Goal: Task Accomplishment & Management: Manage account settings

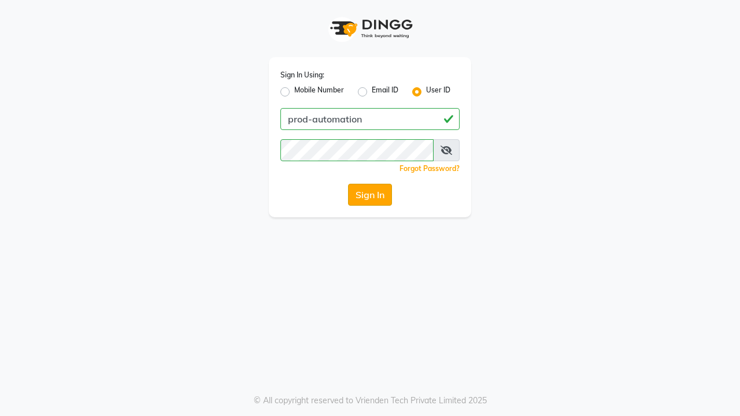
click at [370, 195] on button "Sign In" at bounding box center [370, 195] width 44 height 22
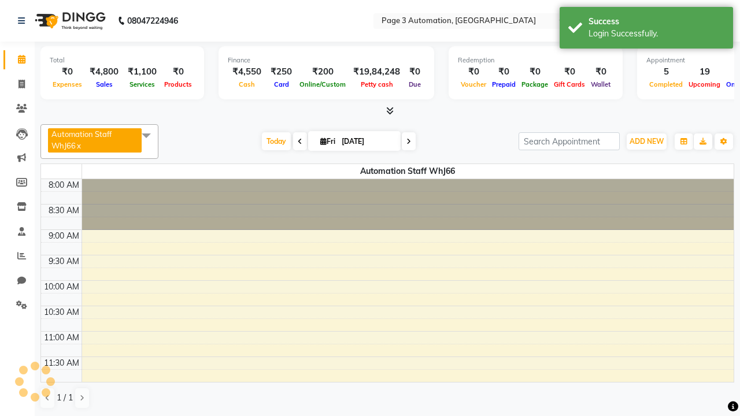
select select "en"
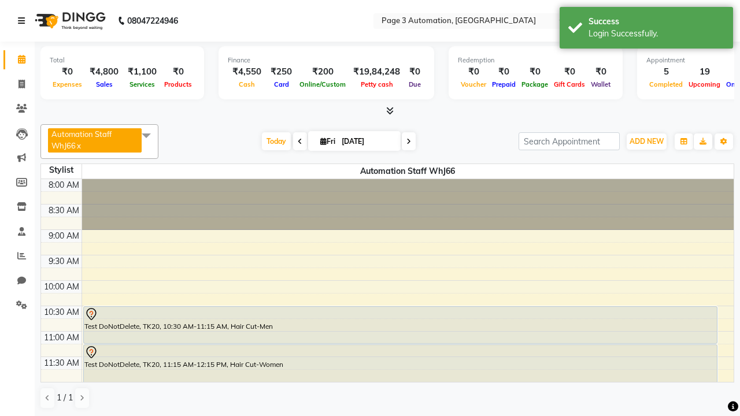
click at [24, 21] on icon at bounding box center [21, 21] width 7 height 8
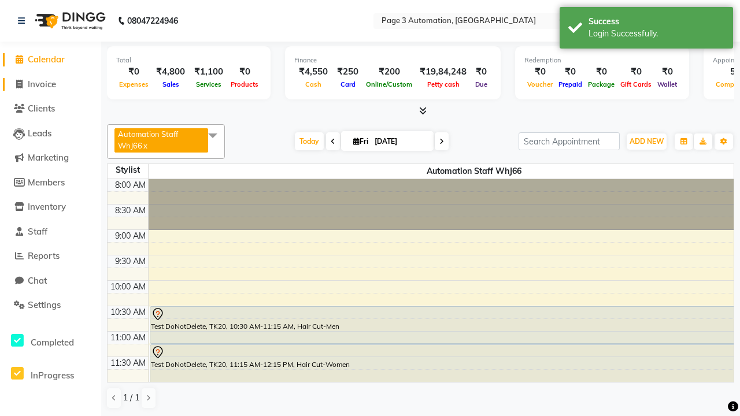
click at [50, 84] on span "Invoice" at bounding box center [42, 84] width 28 height 11
select select "service"
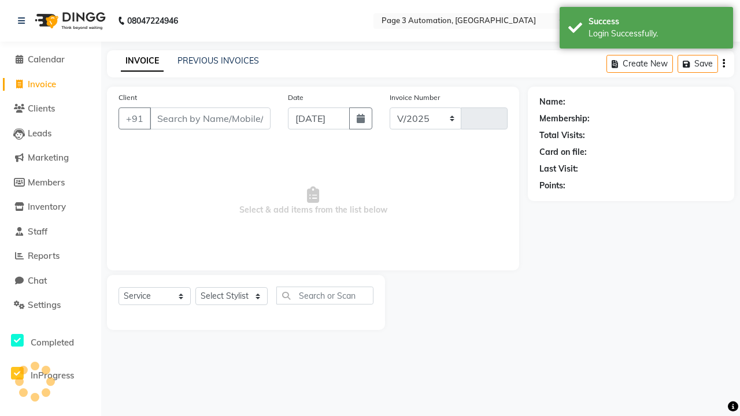
select select "2774"
type input "10115"
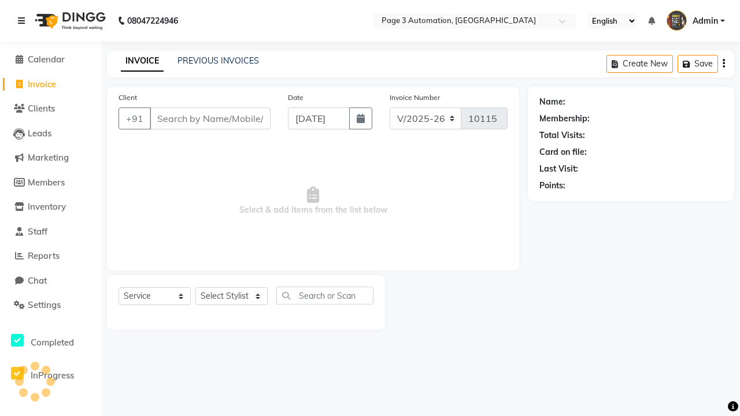
click at [24, 21] on icon at bounding box center [21, 21] width 7 height 8
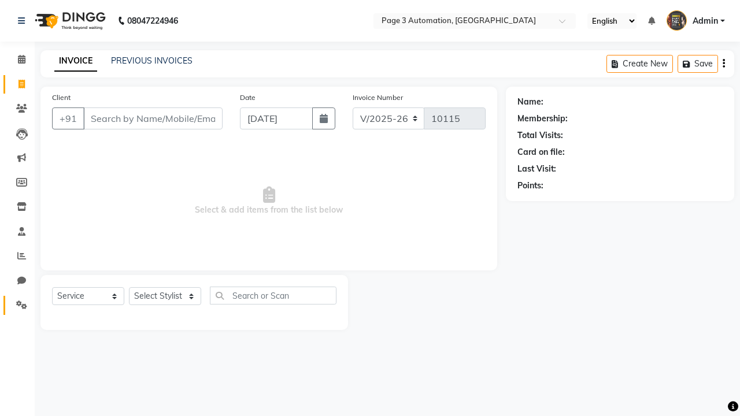
click at [17, 305] on icon at bounding box center [21, 305] width 11 height 9
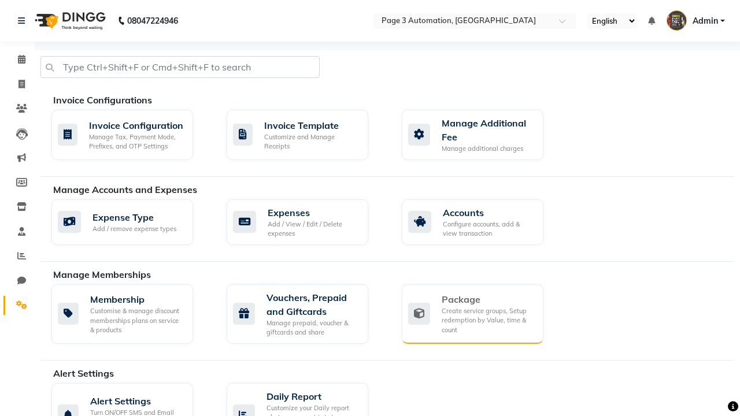
click at [487, 299] on div "Package" at bounding box center [488, 300] width 92 height 14
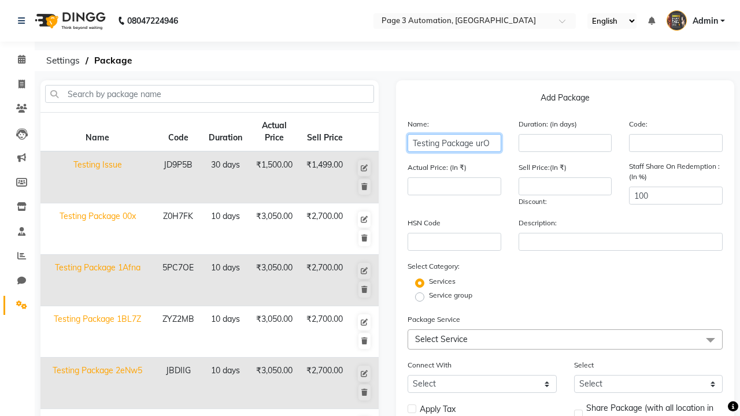
type input "Testing Package urO"
type input "10"
type input "3050"
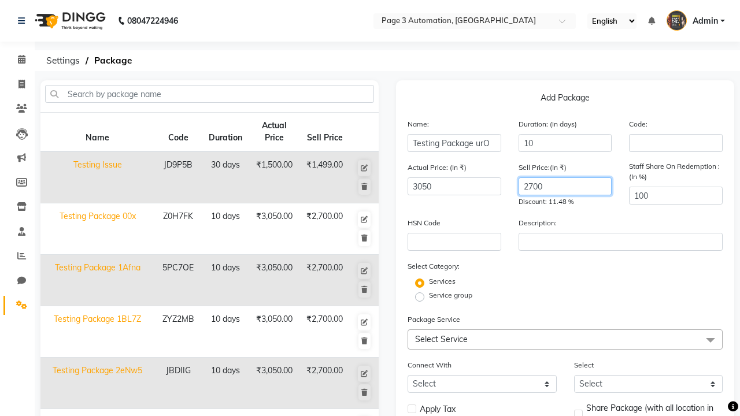
type input "2700"
click at [565, 339] on span "Select Service" at bounding box center [565, 340] width 315 height 20
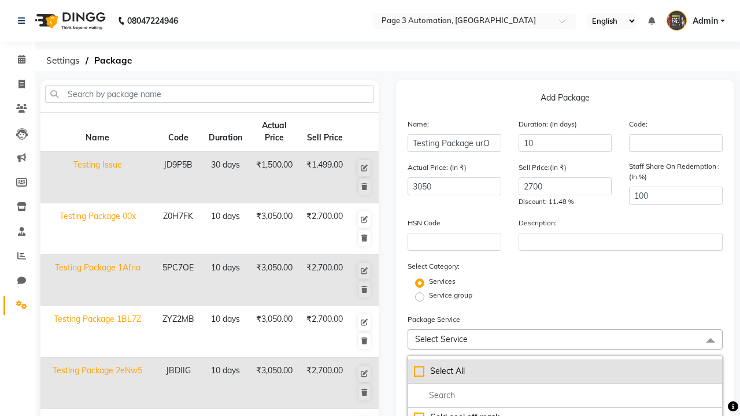
click at [565, 371] on div "Select All" at bounding box center [565, 371] width 302 height 12
checkbox input "true"
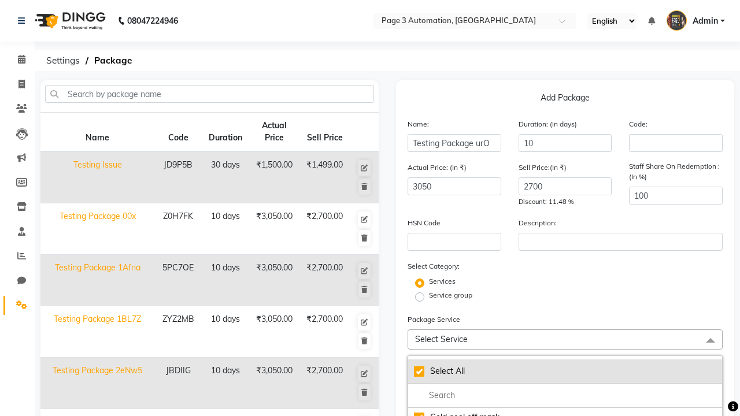
checkbox input "true"
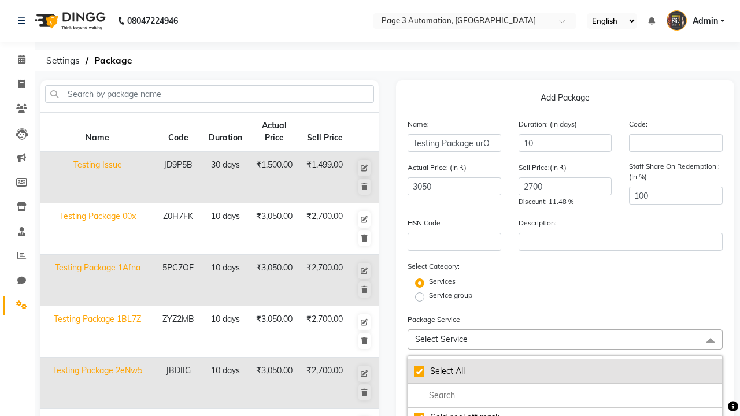
checkbox input "true"
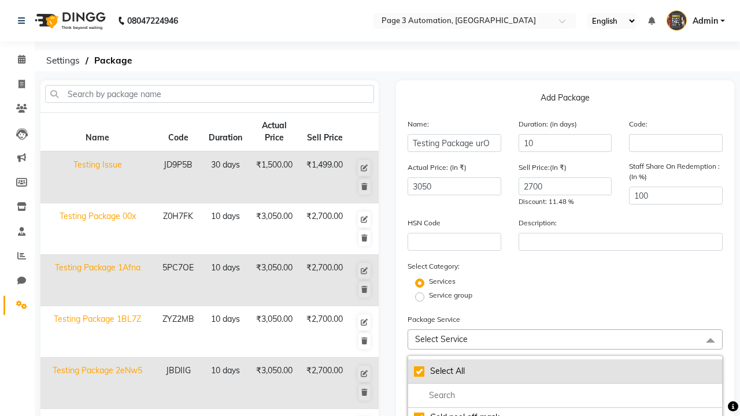
checkbox input "true"
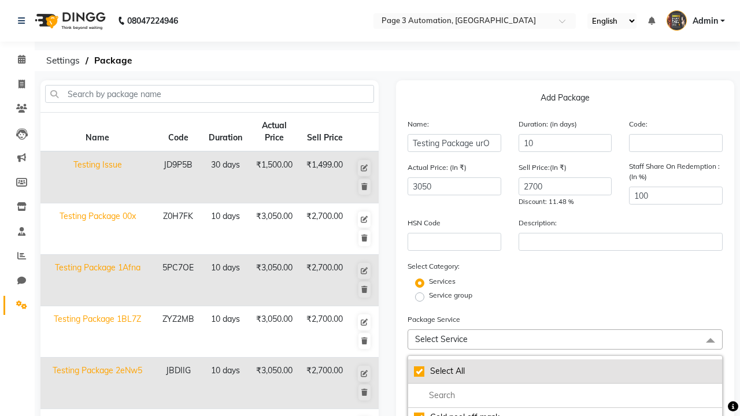
checkbox input "true"
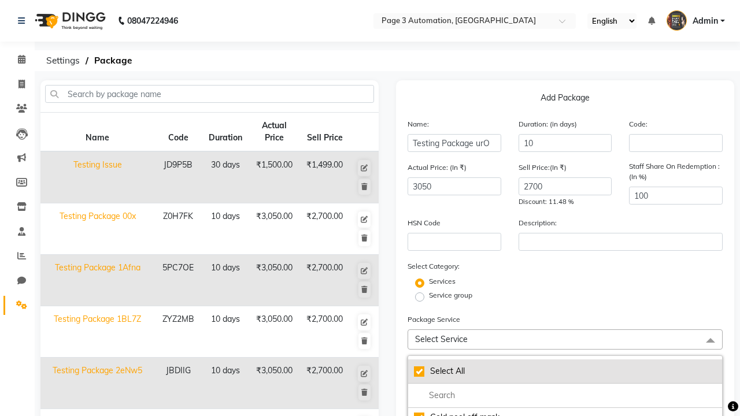
checkbox input "true"
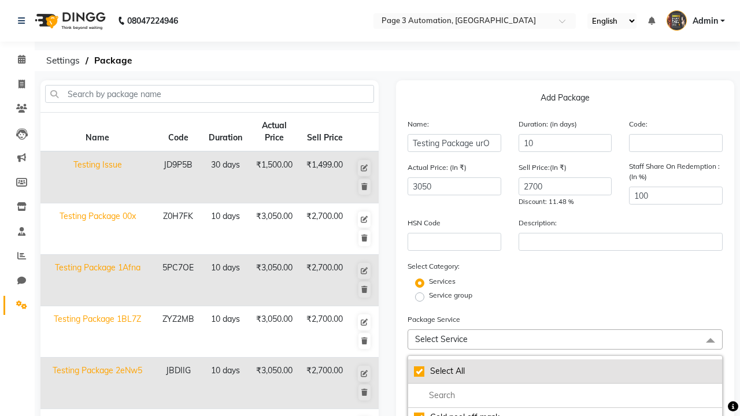
checkbox input "true"
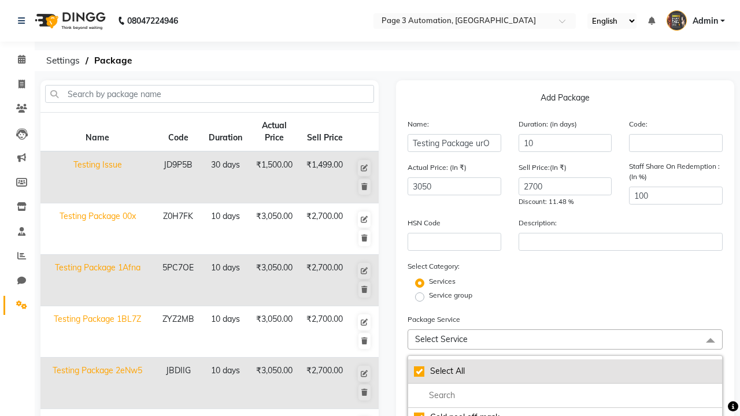
checkbox input "true"
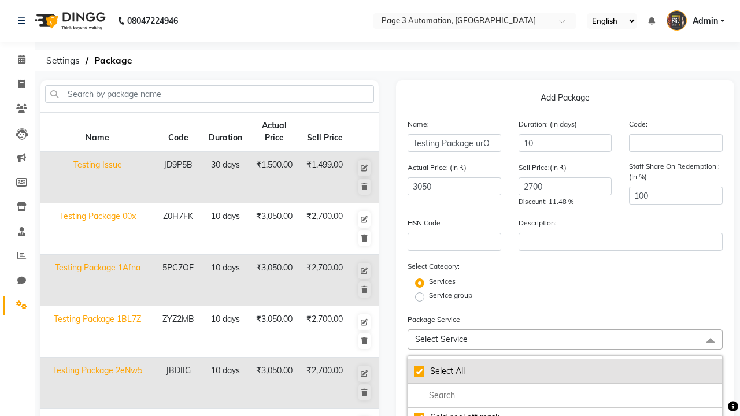
checkbox input "true"
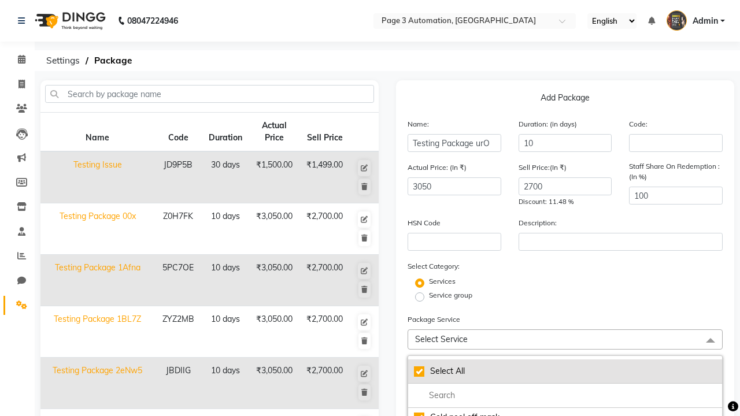
checkbox input "true"
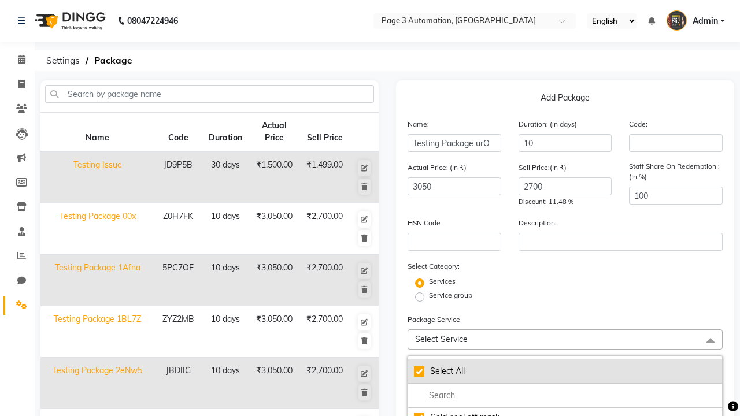
checkbox input "true"
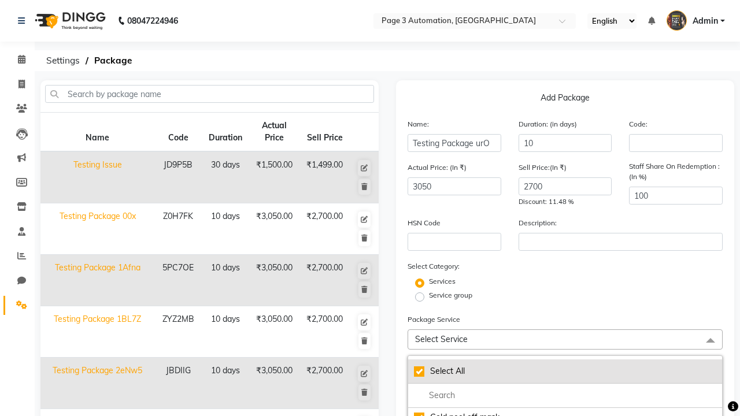
checkbox input "true"
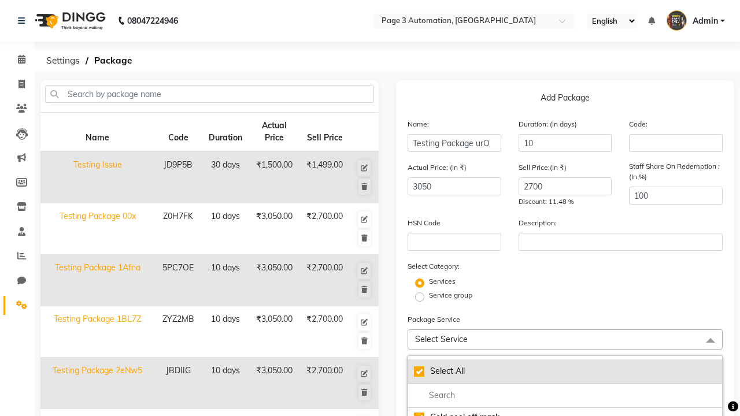
checkbox input "true"
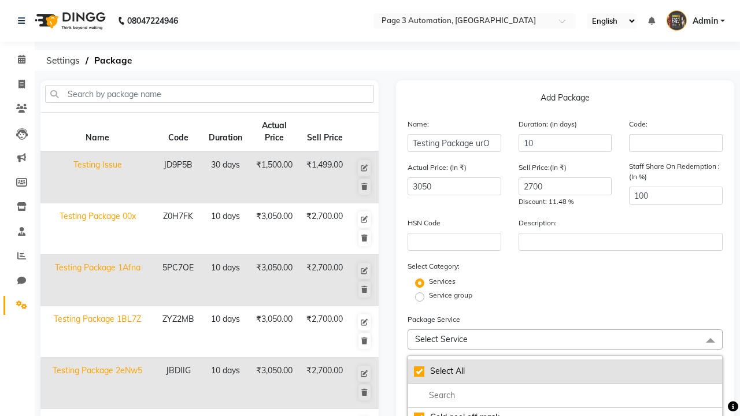
checkbox input "true"
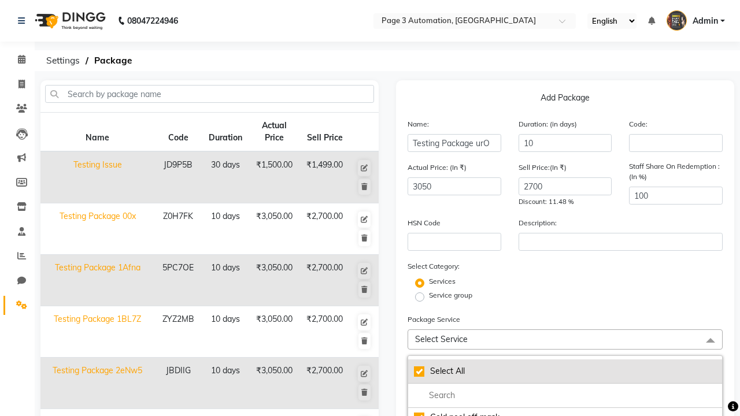
checkbox input "true"
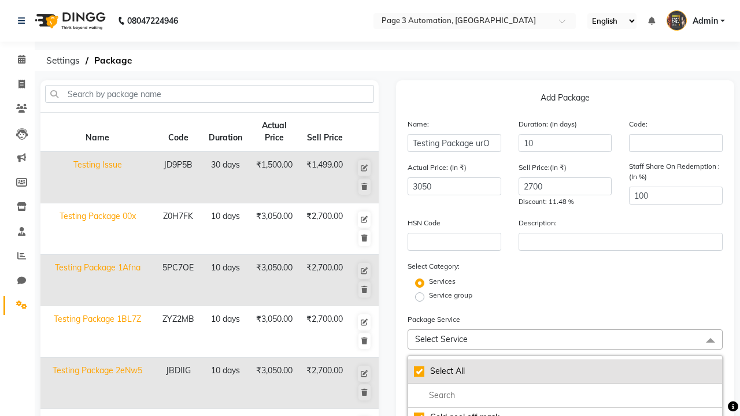
checkbox input "true"
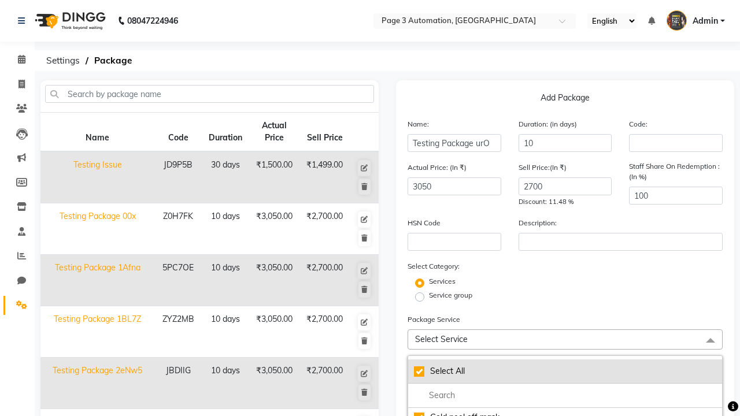
checkbox input "true"
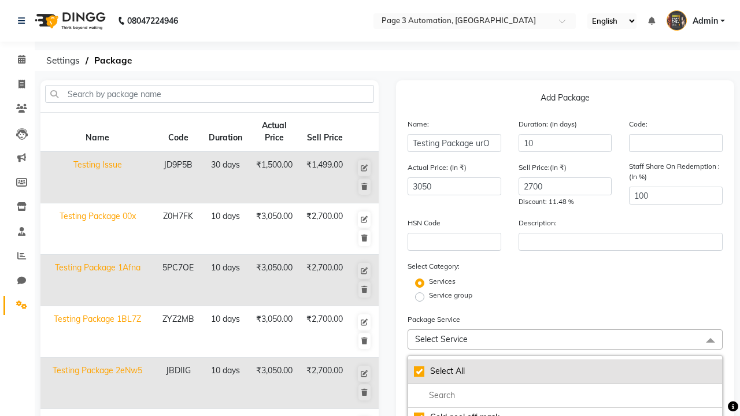
checkbox input "true"
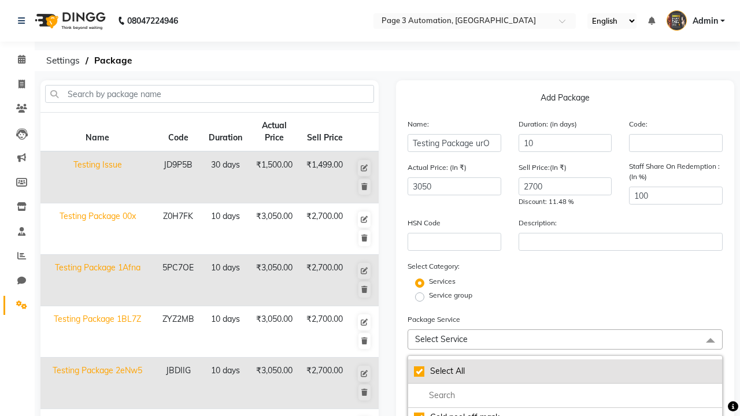
checkbox input "true"
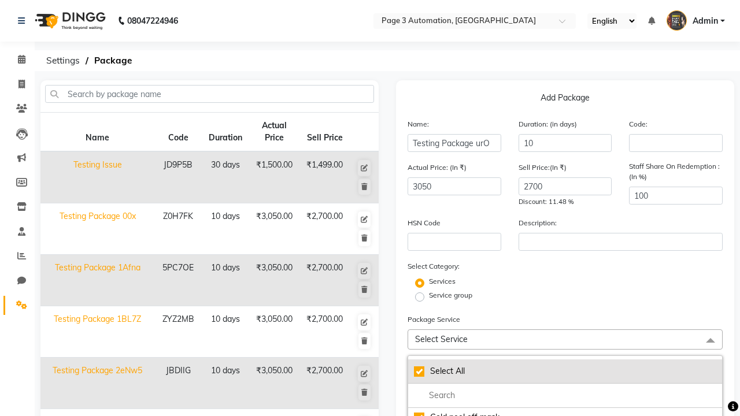
checkbox input "true"
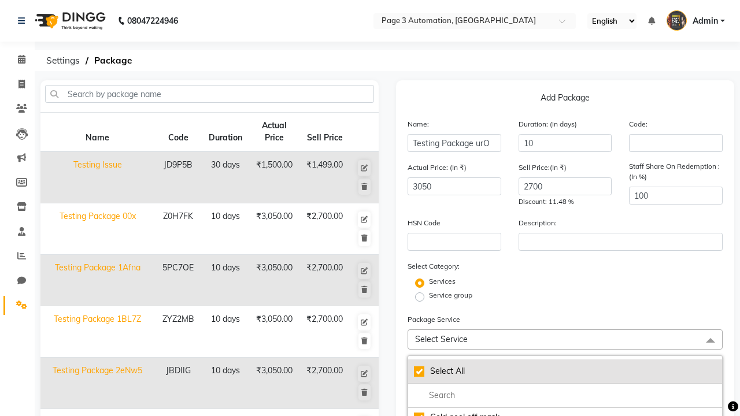
checkbox input "true"
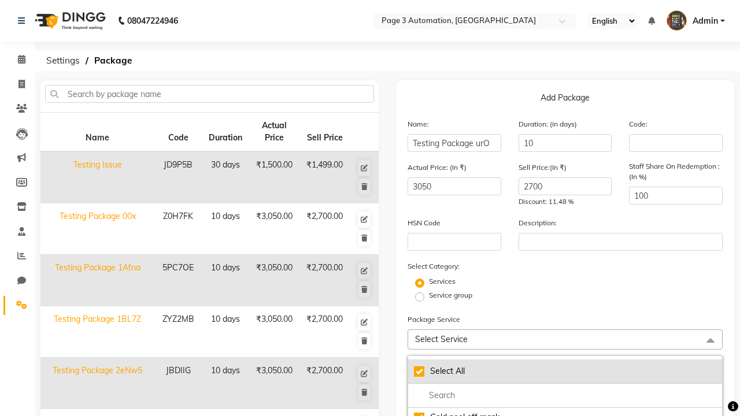
checkbox input "true"
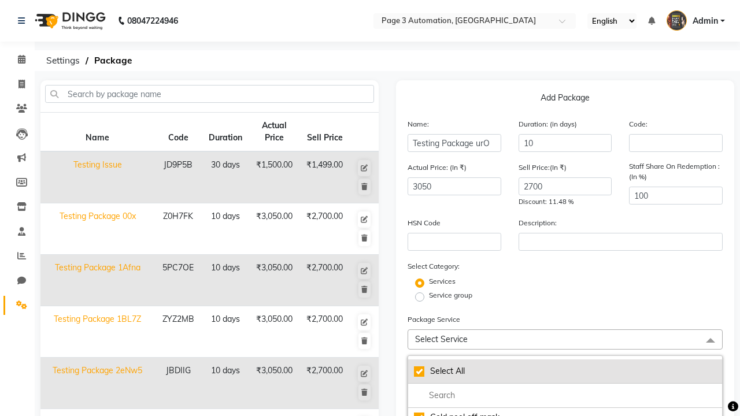
checkbox input "true"
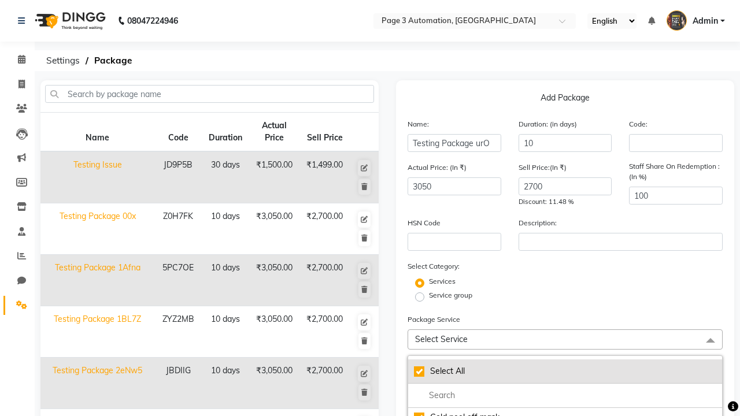
checkbox input "true"
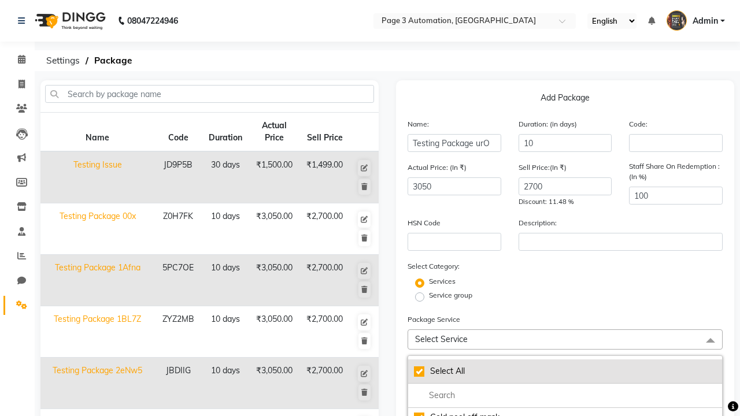
checkbox input "true"
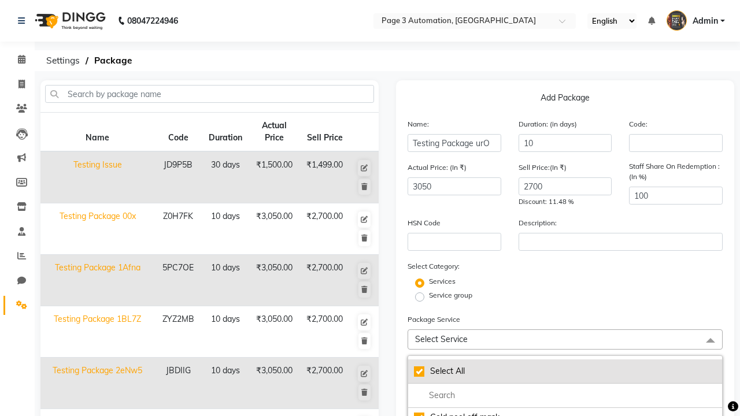
checkbox input "true"
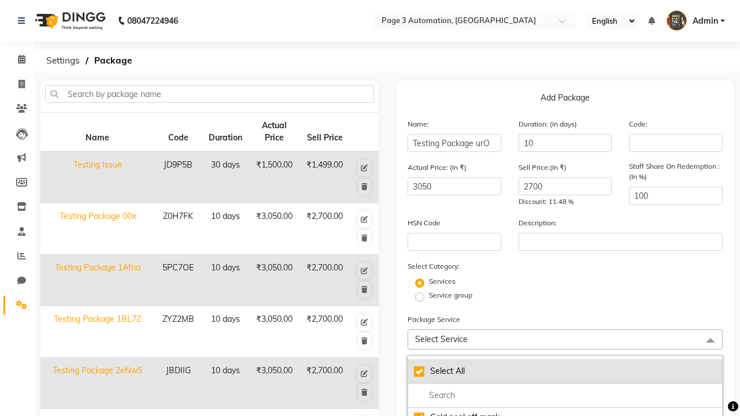
checkbox input "true"
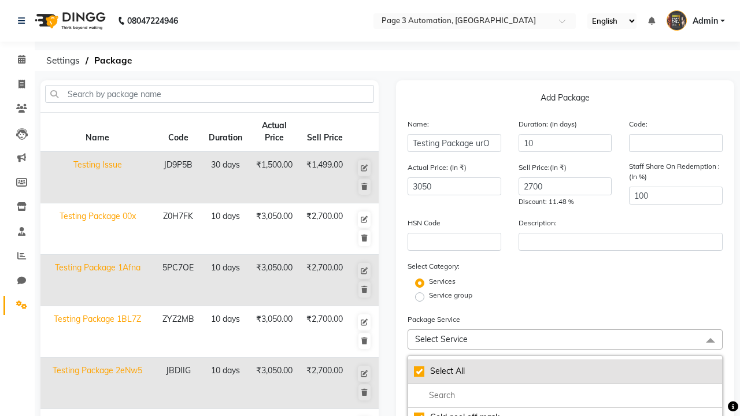
checkbox input "true"
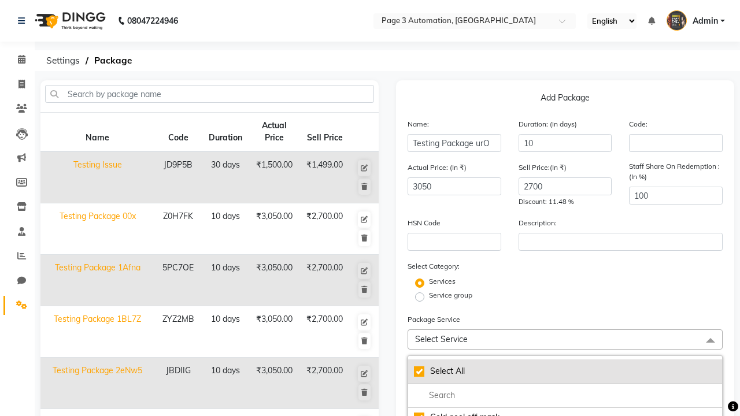
checkbox input "true"
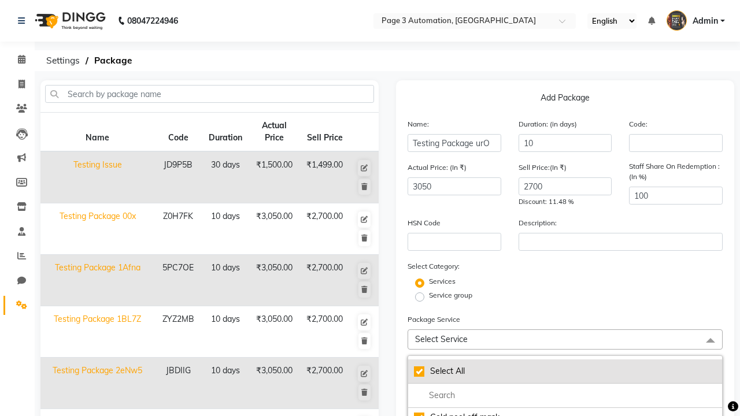
checkbox input "true"
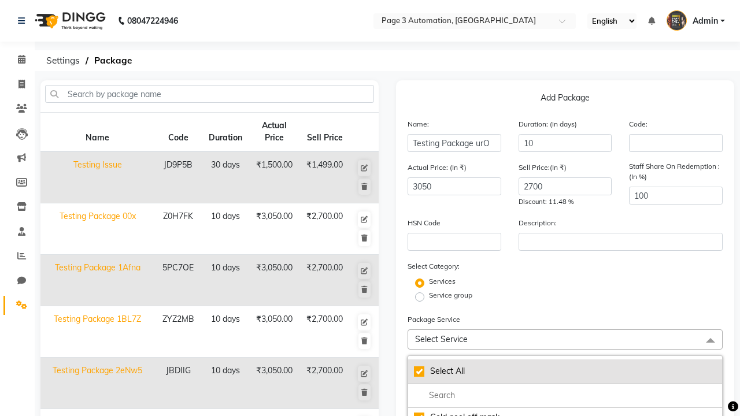
checkbox input "true"
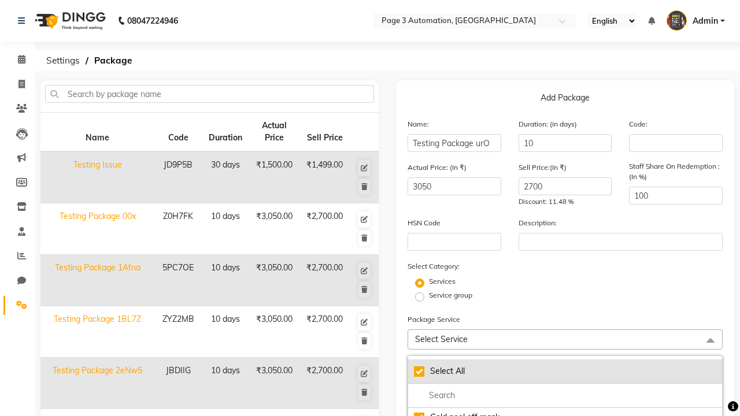
checkbox input "true"
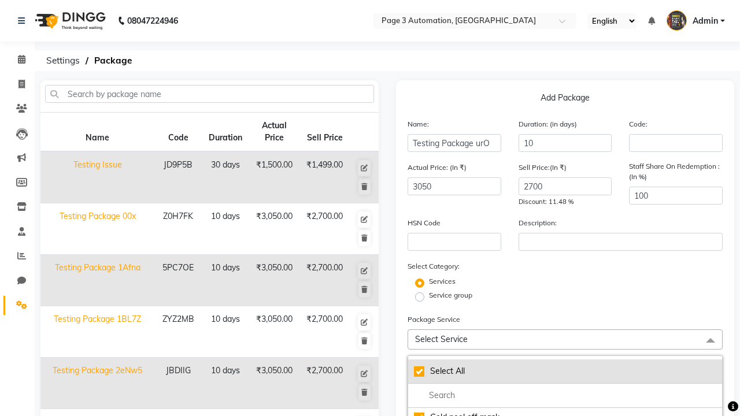
checkbox input "true"
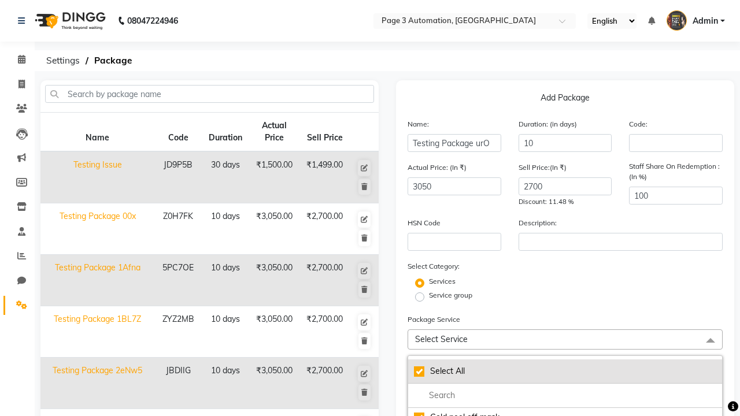
checkbox input "true"
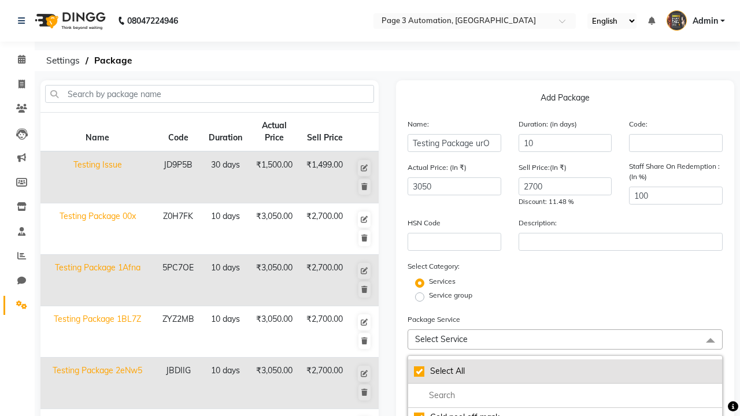
checkbox input "true"
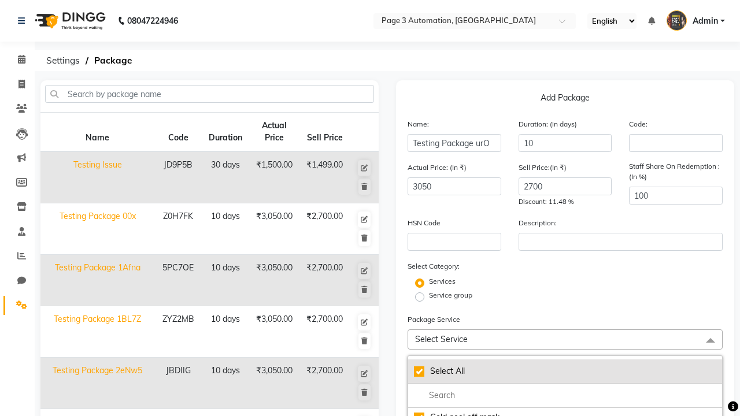
checkbox input "true"
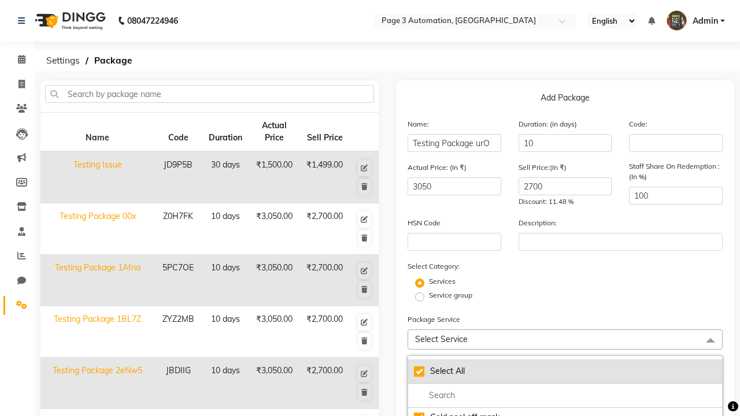
checkbox input "true"
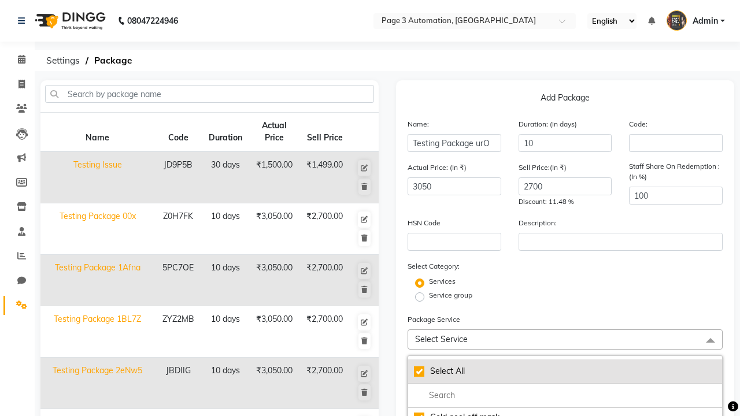
checkbox input "true"
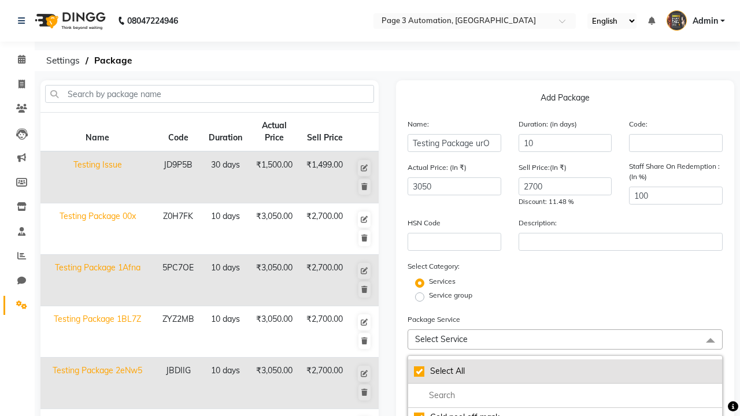
checkbox input "true"
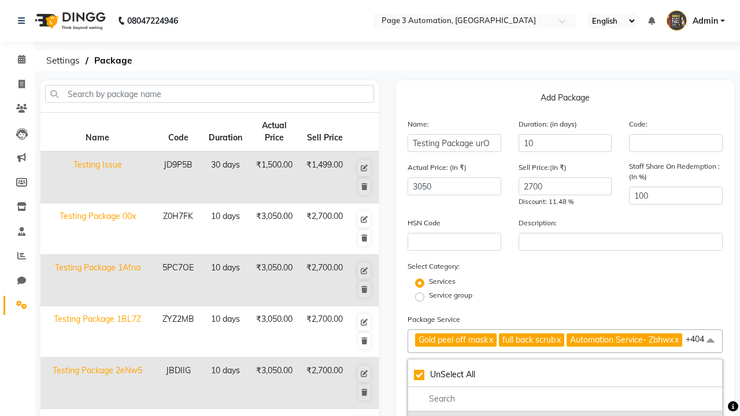
click at [565, 415] on div "Gold peel off mask" at bounding box center [565, 421] width 302 height 12
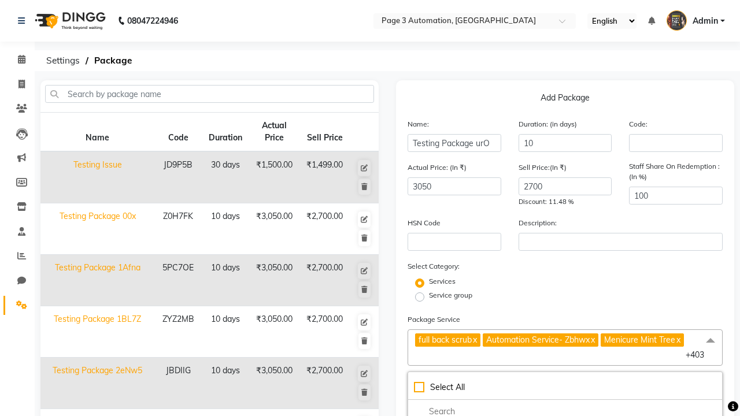
scroll to position [225, 0]
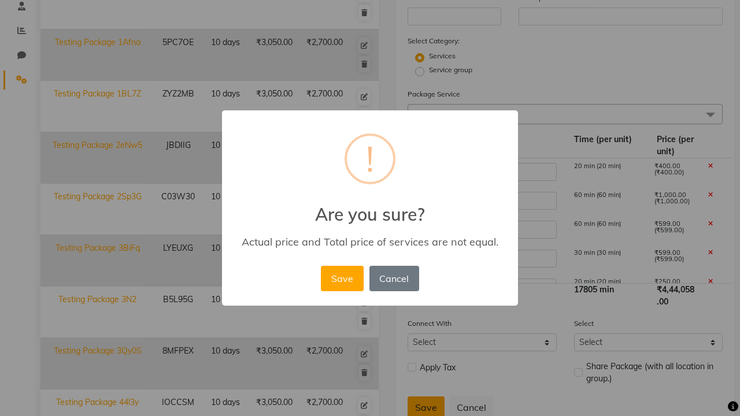
scroll to position [305, 0]
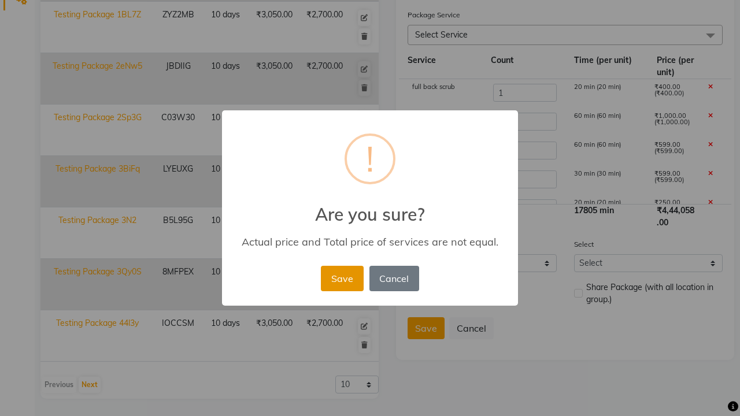
click at [342, 278] on button "Save" at bounding box center [342, 278] width 42 height 25
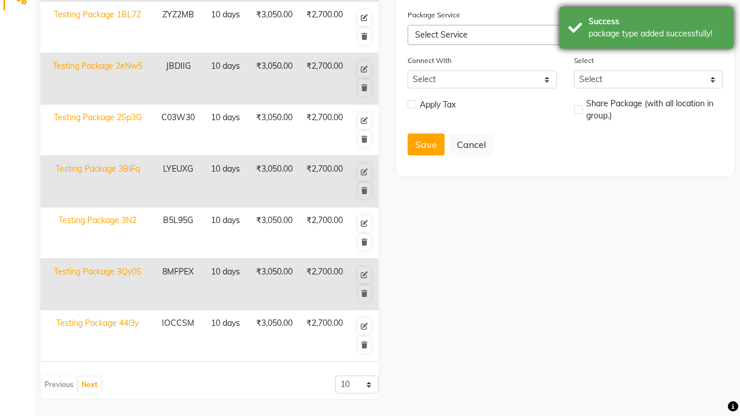
click at [646, 29] on div "package type added successfully!" at bounding box center [657, 34] width 136 height 12
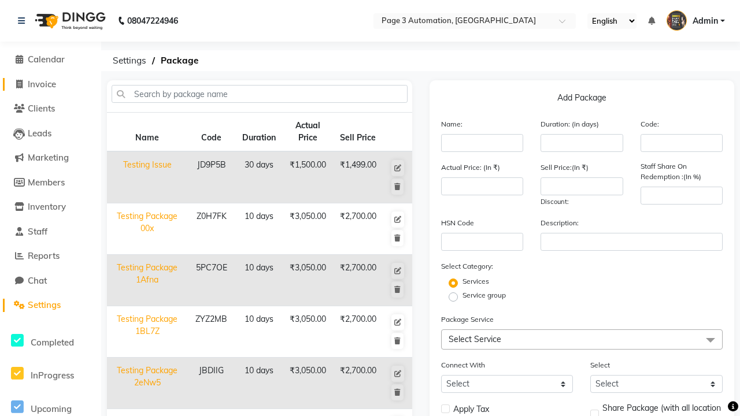
click at [50, 84] on span "Invoice" at bounding box center [42, 84] width 28 height 11
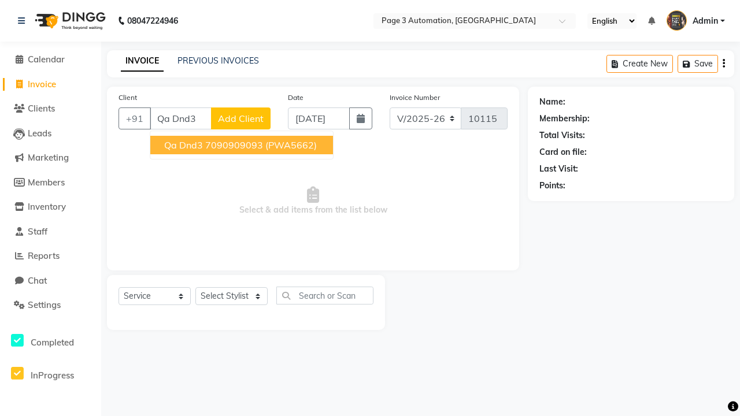
click at [243, 145] on ngb-highlight "7090909093" at bounding box center [234, 145] width 58 height 12
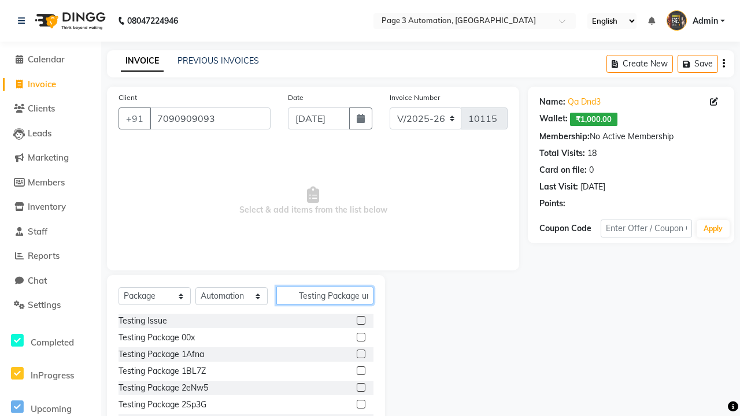
scroll to position [0, 8]
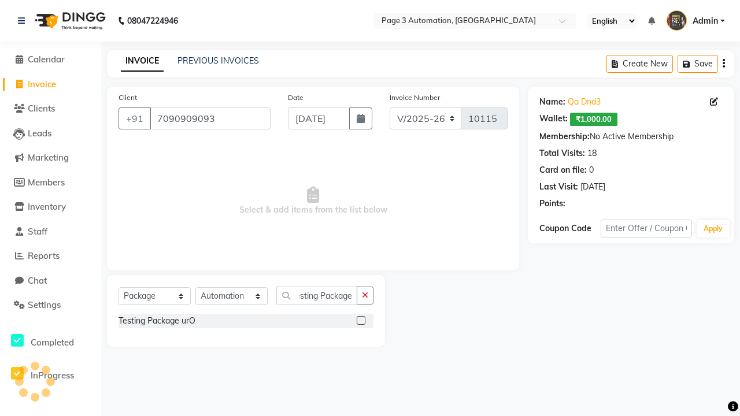
click at [361, 320] on label at bounding box center [361, 320] width 9 height 9
click at [361, 320] on input "checkbox" at bounding box center [361, 321] width 8 height 8
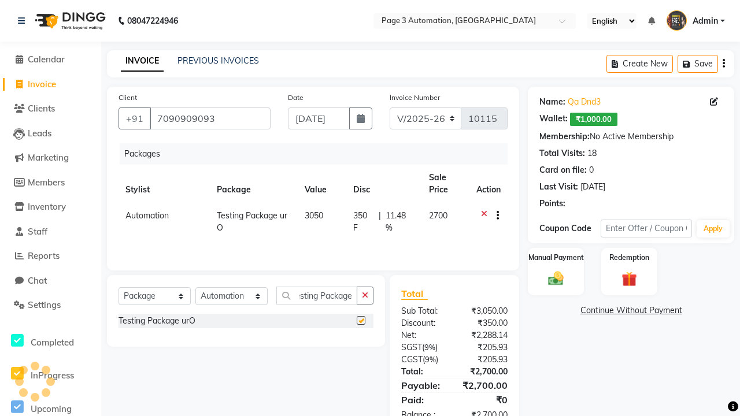
scroll to position [0, 0]
click at [556, 258] on label "Manual Payment" at bounding box center [556, 257] width 58 height 11
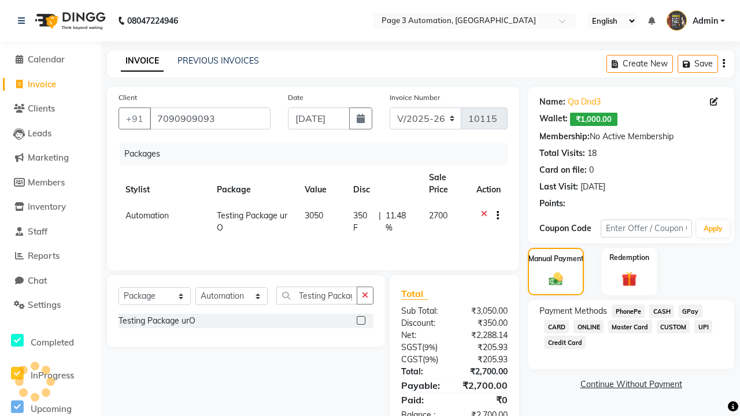
click at [661, 311] on span "CASH" at bounding box center [661, 311] width 25 height 13
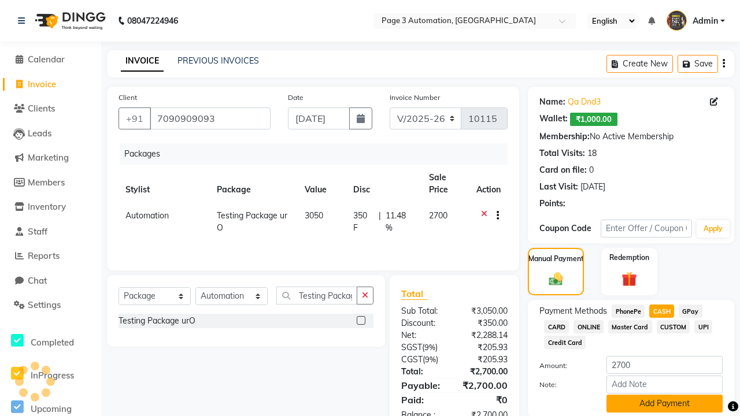
click at [664, 404] on button "Add Payment" at bounding box center [664, 404] width 116 height 18
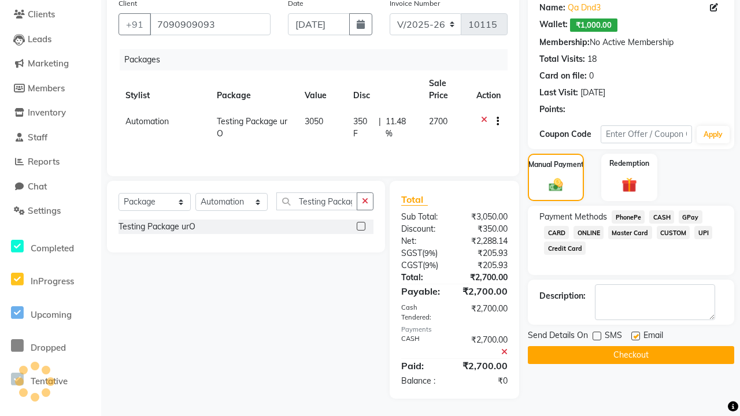
click at [635, 336] on label at bounding box center [635, 336] width 9 height 9
click at [635, 336] on input "checkbox" at bounding box center [635, 337] width 8 height 8
click at [631, 355] on button "Checkout" at bounding box center [631, 355] width 206 height 18
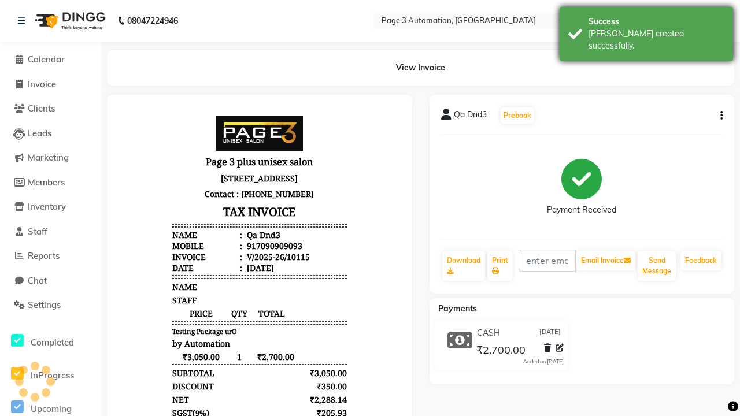
click at [646, 29] on div "[PERSON_NAME] created successfully." at bounding box center [657, 40] width 136 height 24
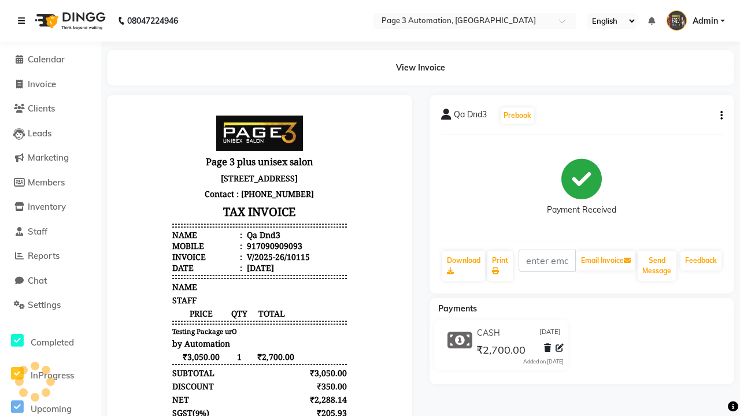
click at [24, 21] on icon at bounding box center [21, 21] width 7 height 8
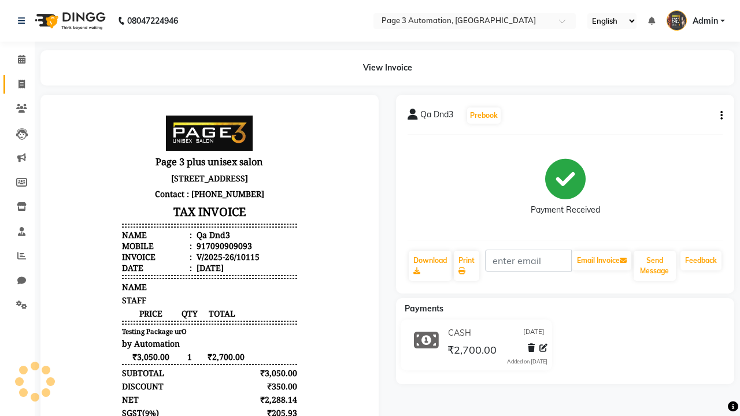
click at [17, 84] on span at bounding box center [22, 84] width 20 height 13
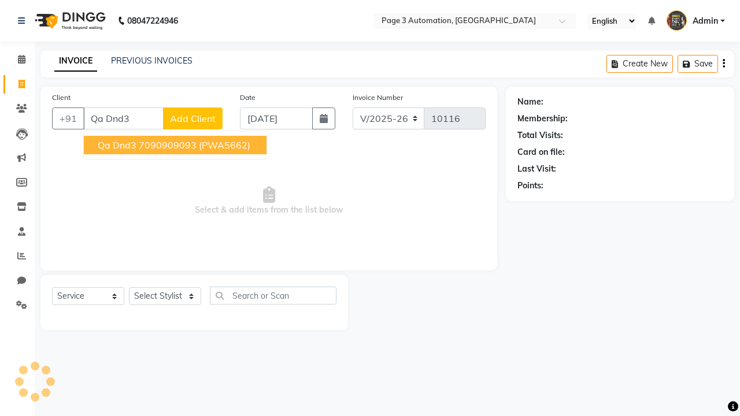
click at [176, 145] on ngb-highlight "7090909093" at bounding box center [168, 145] width 58 height 12
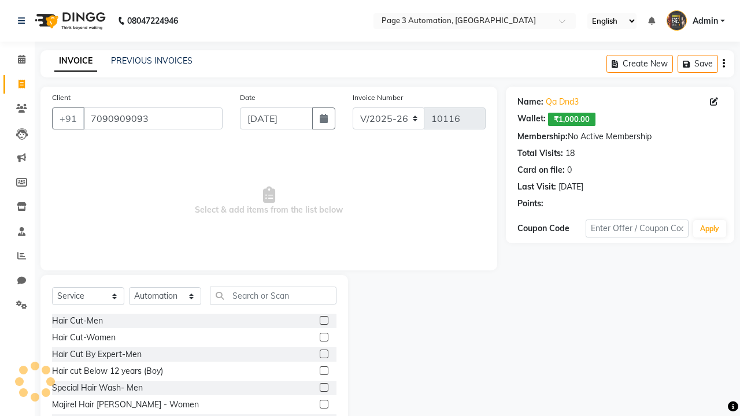
click at [323, 354] on label at bounding box center [324, 354] width 9 height 9
click at [323, 354] on input "checkbox" at bounding box center [324, 355] width 8 height 8
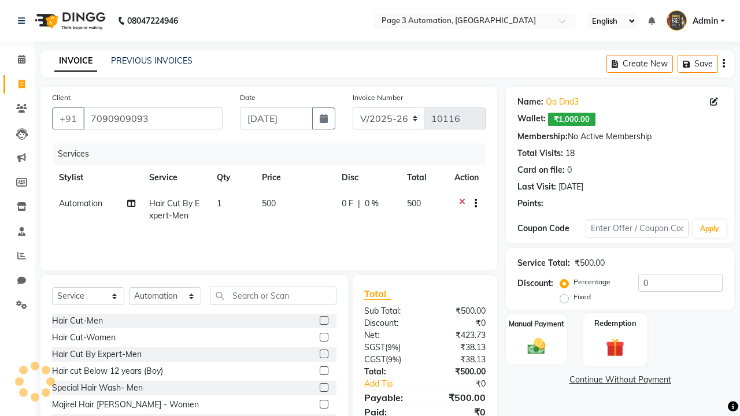
click at [615, 324] on label "Redemption" at bounding box center [615, 323] width 42 height 11
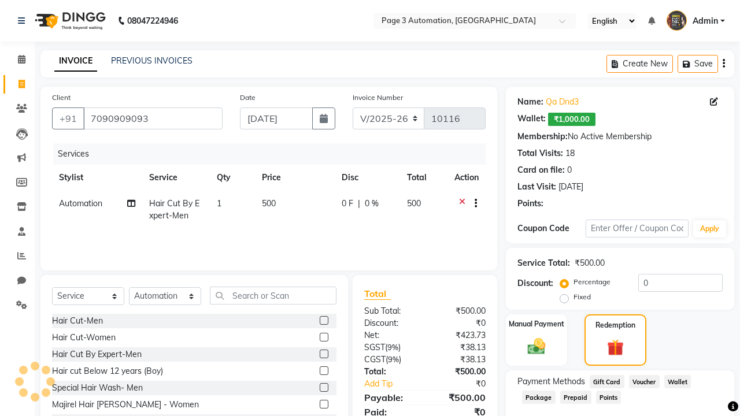
click at [538, 397] on span "Package" at bounding box center [539, 397] width 34 height 13
click at [695, 21] on span "Admin" at bounding box center [705, 21] width 25 height 12
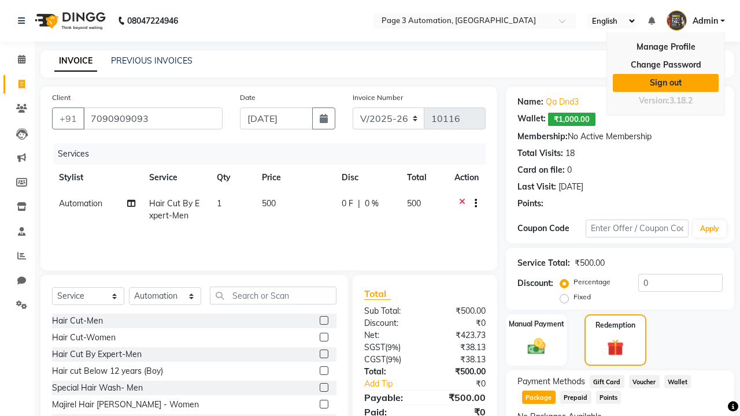
click at [665, 83] on link "Sign out" at bounding box center [666, 83] width 106 height 18
